Goal: Information Seeking & Learning: Check status

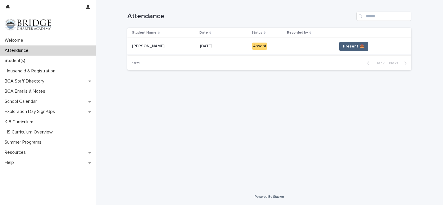
click at [351, 46] on span "Present 📥" at bounding box center [353, 46] width 21 height 6
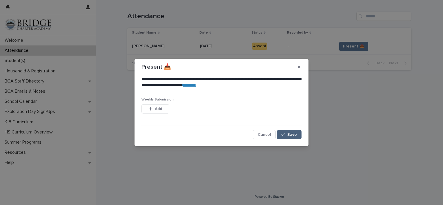
click at [295, 131] on button "Save" at bounding box center [289, 134] width 25 height 9
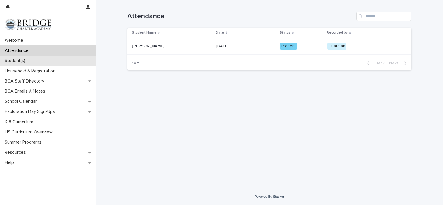
click at [20, 61] on p "Student(s)" at bounding box center [16, 61] width 28 height 6
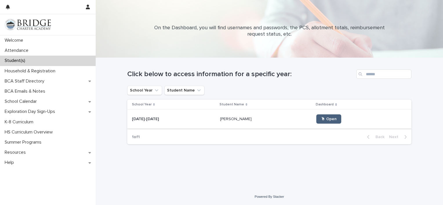
click at [321, 121] on span "🖱 Open" at bounding box center [329, 119] width 16 height 4
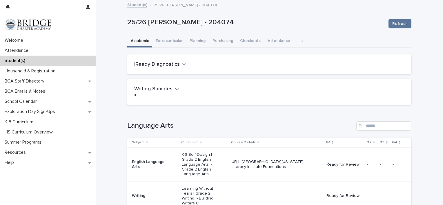
click at [161, 67] on div "iReady Diagnostics" at bounding box center [269, 65] width 284 height 20
click at [164, 63] on h2 "iReady Diagnostics" at bounding box center [157, 64] width 46 height 6
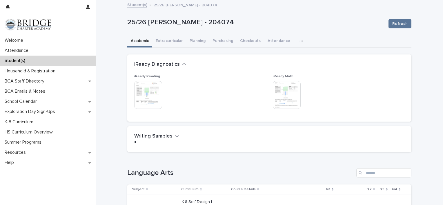
click at [300, 40] on icon "button" at bounding box center [301, 41] width 3 height 4
click at [266, 55] on span "General" at bounding box center [273, 56] width 15 height 4
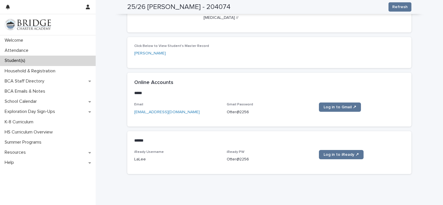
scroll to position [234, 0]
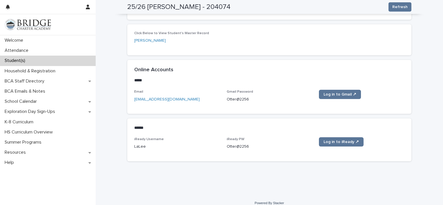
click at [21, 63] on p "Student(s)" at bounding box center [16, 61] width 28 height 6
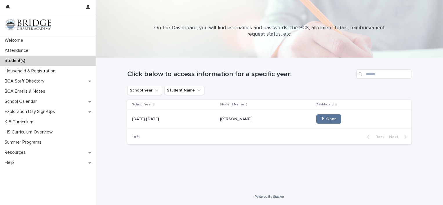
click at [321, 125] on div "🖱 Open" at bounding box center [359, 119] width 86 height 14
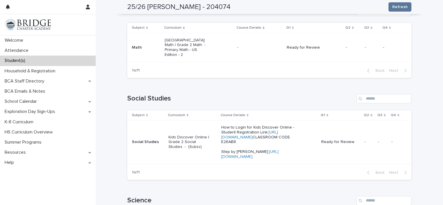
scroll to position [277, 0]
